Goal: Task Accomplishment & Management: Manage account settings

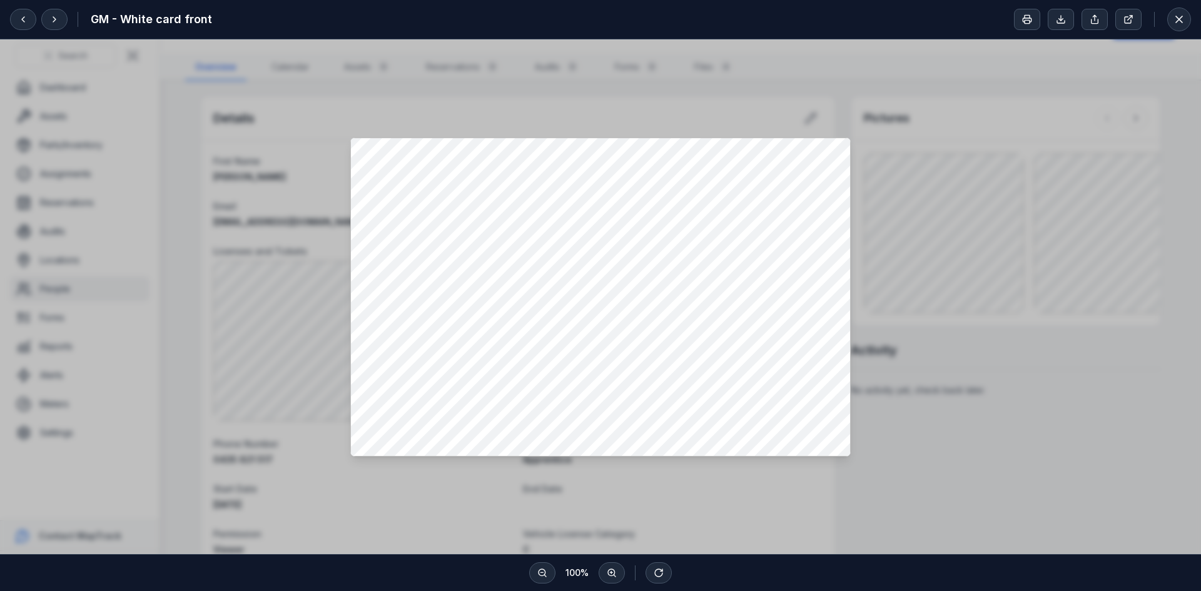
click at [1040, 365] on div at bounding box center [600, 296] width 1201 height 515
click at [938, 454] on div at bounding box center [600, 296] width 1201 height 515
click at [1176, 21] on icon at bounding box center [1179, 19] width 13 height 13
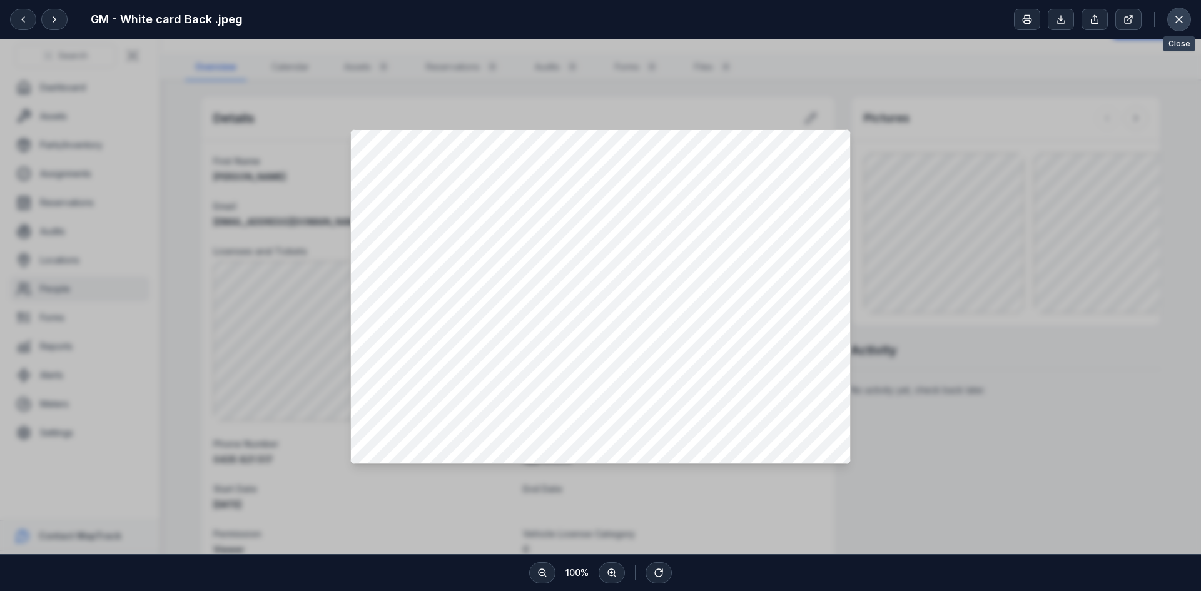
click at [1178, 18] on icon at bounding box center [1179, 19] width 6 height 6
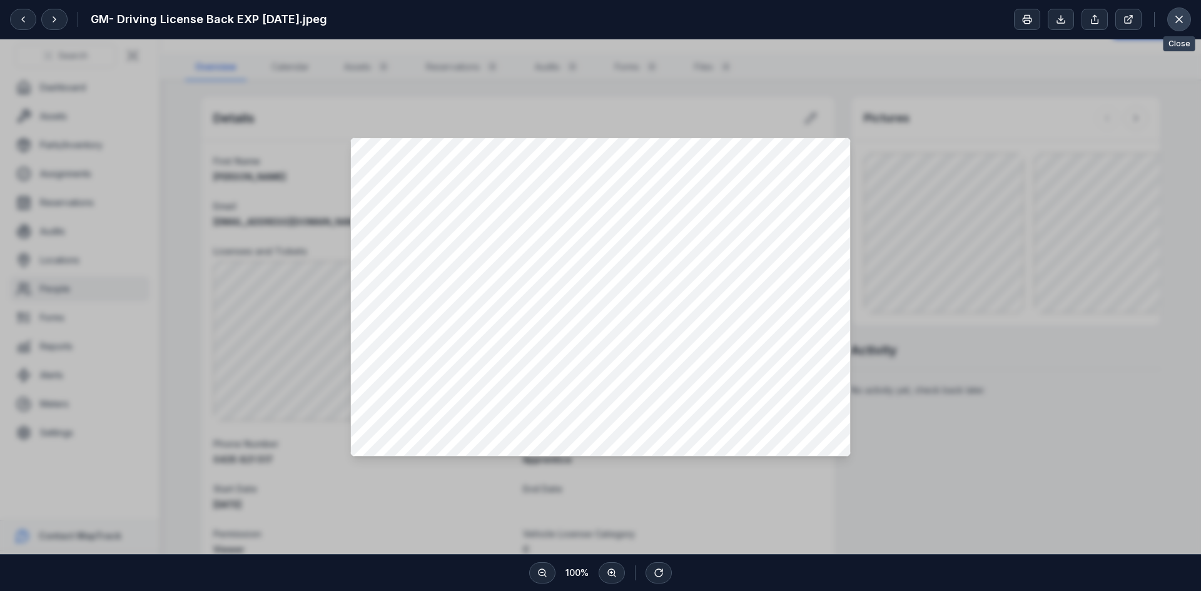
click at [1179, 21] on icon at bounding box center [1179, 19] width 13 height 13
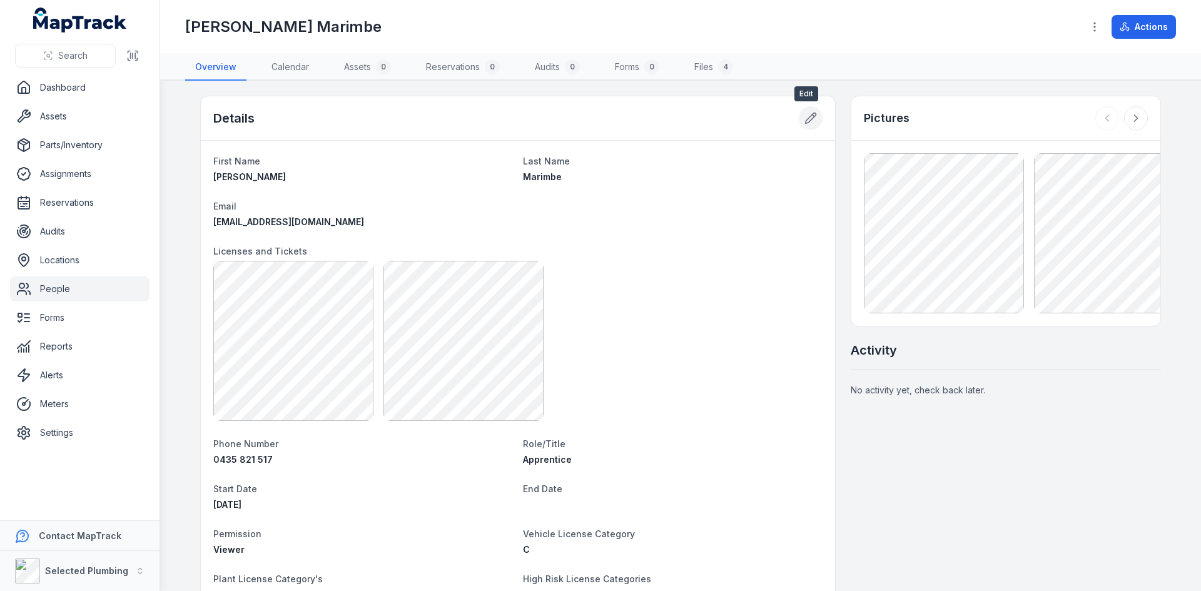
click at [807, 127] on button at bounding box center [811, 118] width 24 height 24
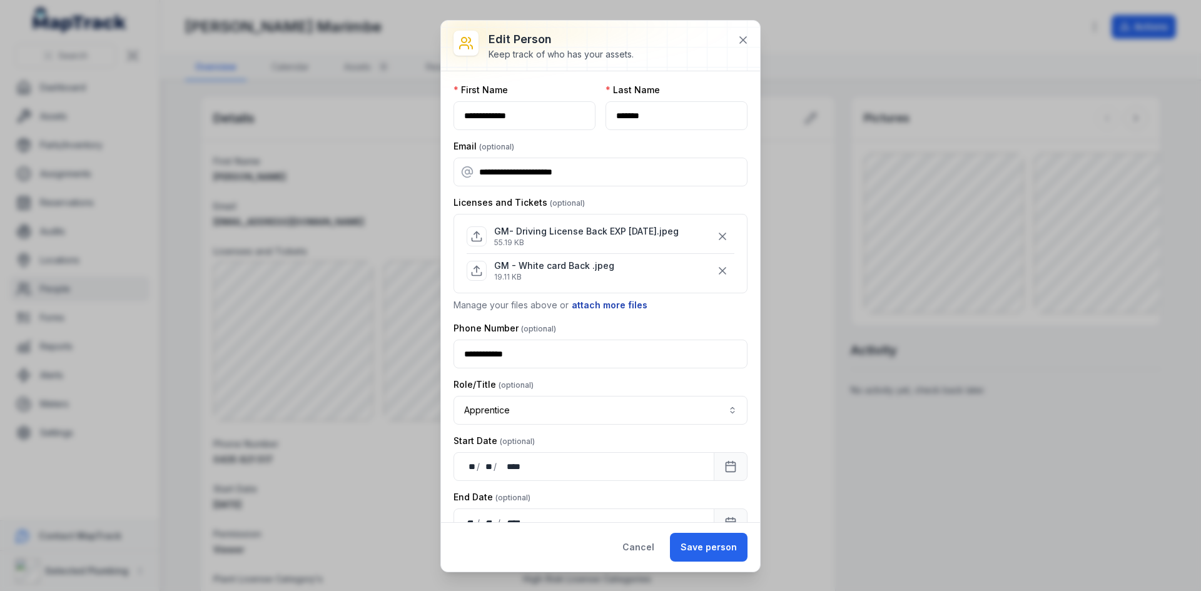
click at [591, 305] on button "attach more files" at bounding box center [609, 305] width 77 height 14
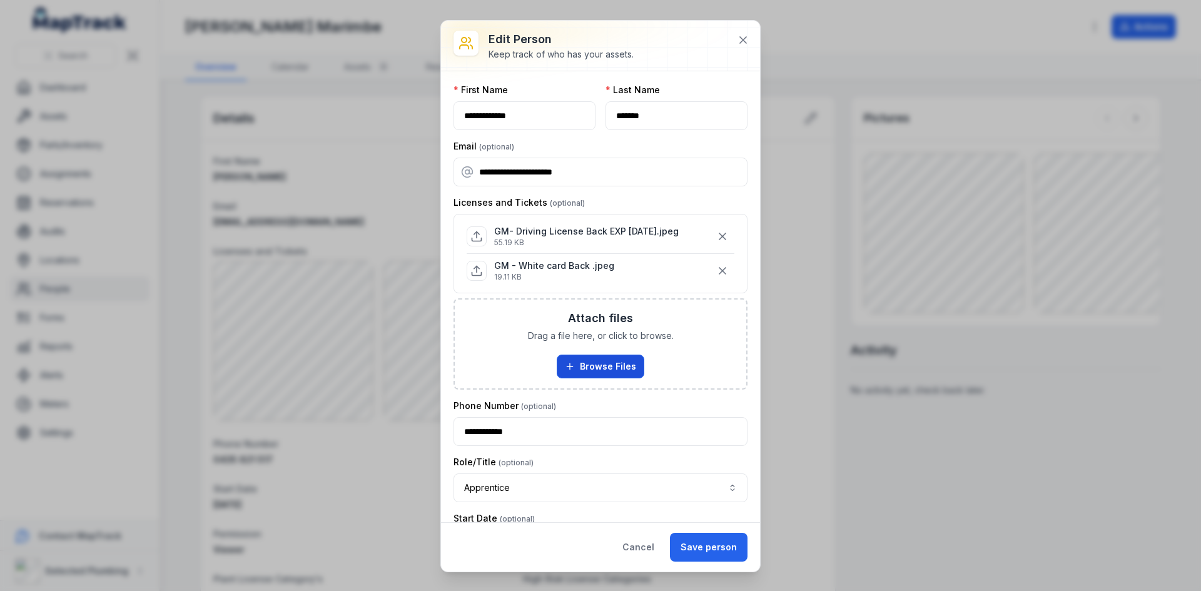
click at [581, 363] on button "Browse Files" at bounding box center [601, 367] width 88 height 24
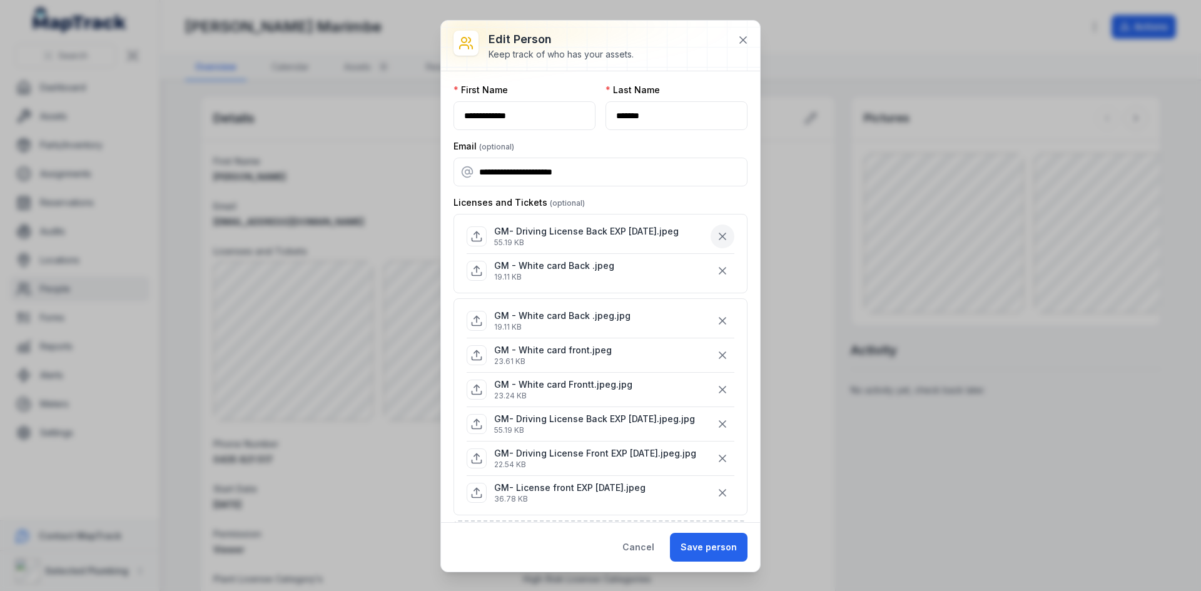
click at [716, 237] on icon "button" at bounding box center [722, 236] width 13 height 13
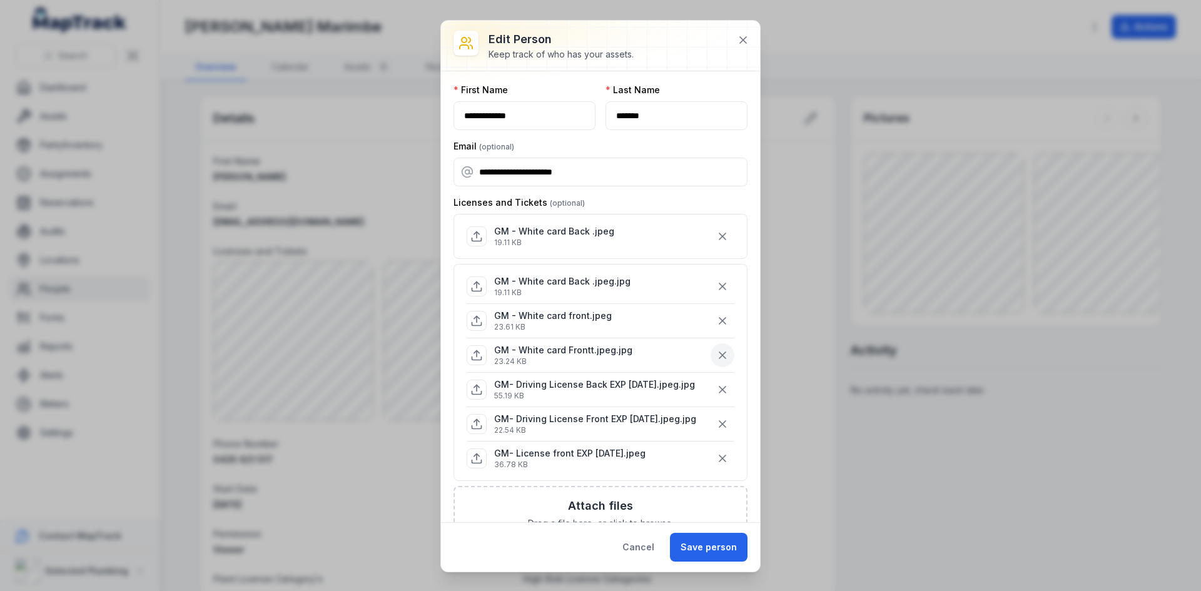
click at [716, 357] on icon "button" at bounding box center [722, 355] width 13 height 13
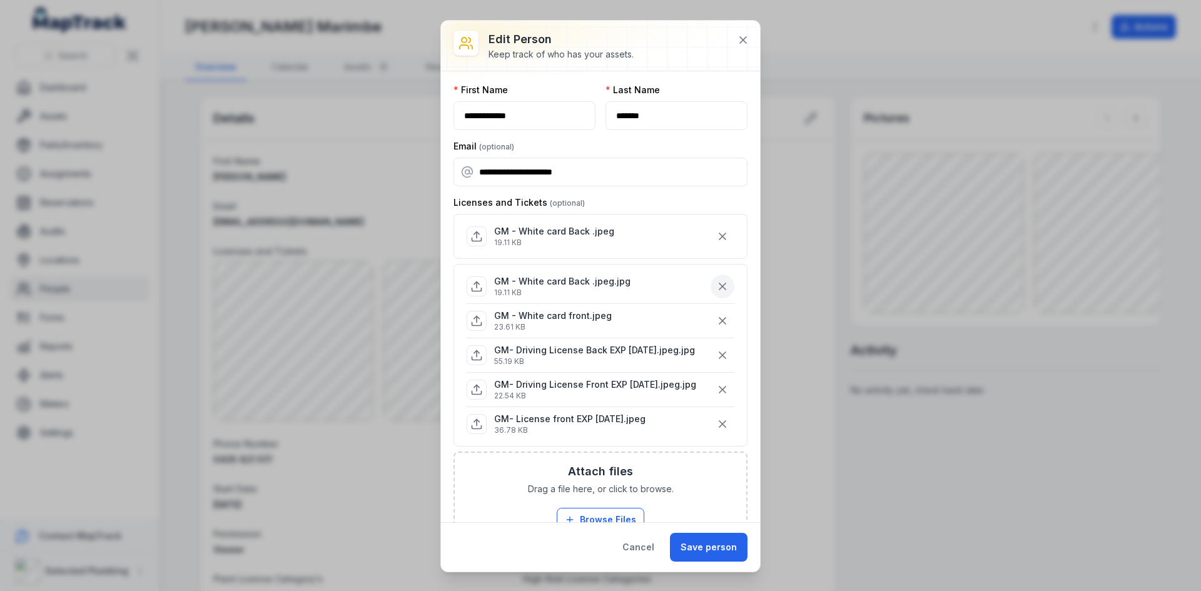
click at [716, 291] on icon "button" at bounding box center [722, 286] width 13 height 13
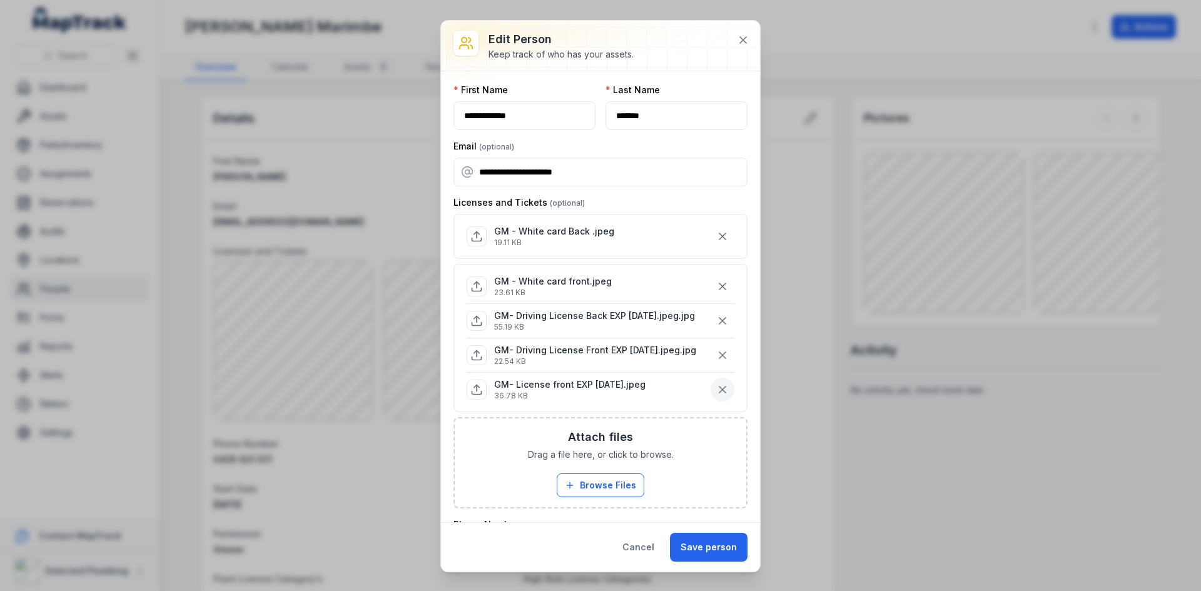
click at [716, 402] on button "button" at bounding box center [723, 390] width 24 height 24
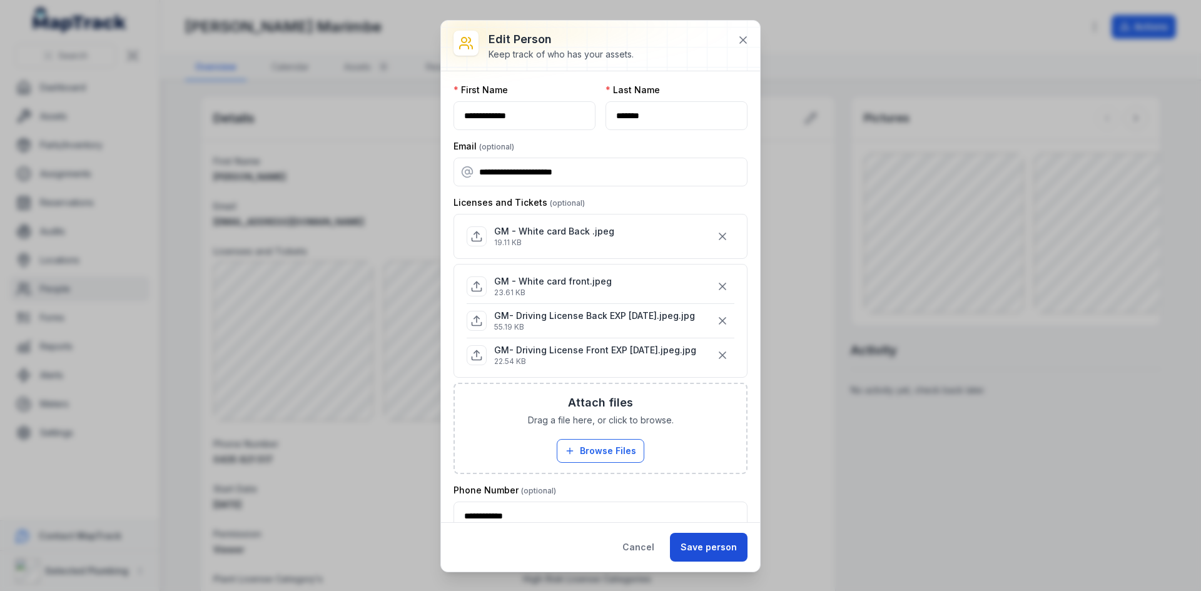
click at [702, 545] on button "Save person" at bounding box center [709, 547] width 78 height 29
